Goal: Task Accomplishment & Management: Manage account settings

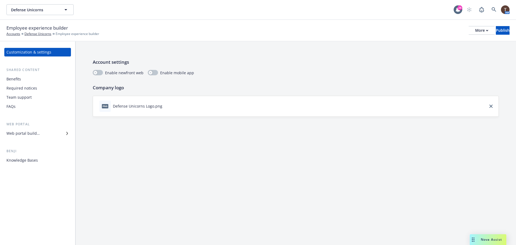
click at [45, 133] on div "Web portal builder" at bounding box center [37, 133] width 62 height 9
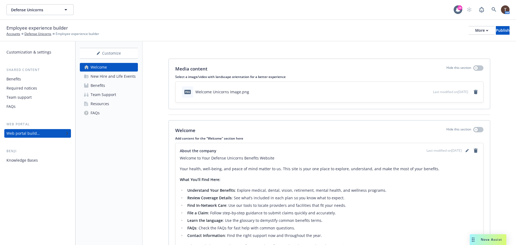
click at [105, 107] on div "Resources" at bounding box center [100, 103] width 19 height 9
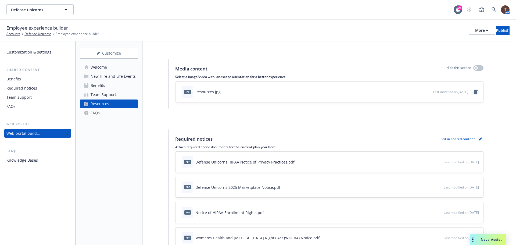
click at [472, 94] on link "remove" at bounding box center [475, 92] width 6 height 6
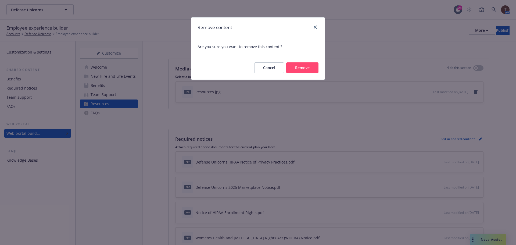
click at [298, 66] on button "Remove" at bounding box center [302, 67] width 32 height 11
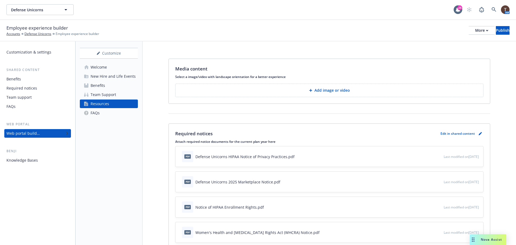
click at [317, 88] on p "Add image or video" at bounding box center [331, 90] width 35 height 5
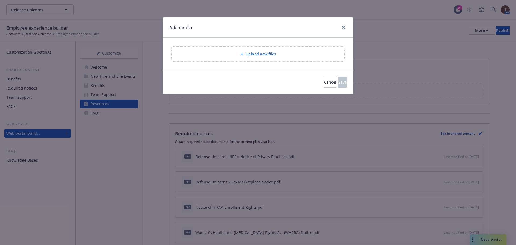
click at [283, 52] on div "Upload new files" at bounding box center [258, 54] width 164 height 6
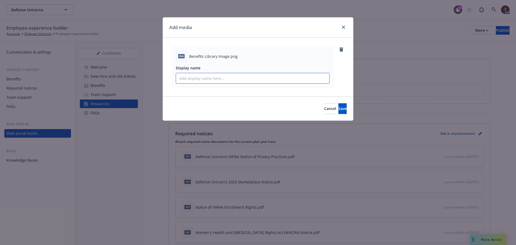
click at [260, 80] on input "Display name" at bounding box center [252, 78] width 153 height 10
type input "Benefits Library"
click at [339, 106] on button "Save" at bounding box center [342, 108] width 8 height 11
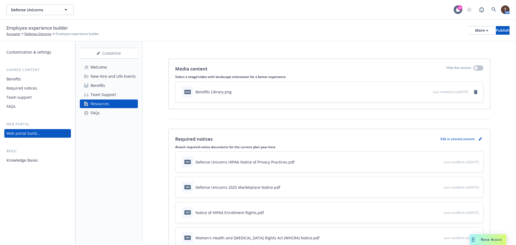
click at [272, 18] on div "Defense Unicorns Defense Unicorns 28 AM" at bounding box center [258, 9] width 516 height 19
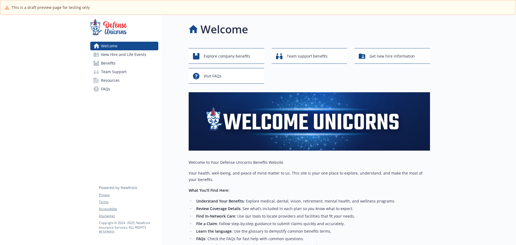
click at [130, 76] on link "Resources" at bounding box center [124, 80] width 68 height 9
